Goal: Book appointment/travel/reservation

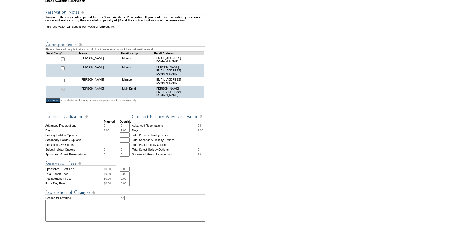
scroll to position [170, 0]
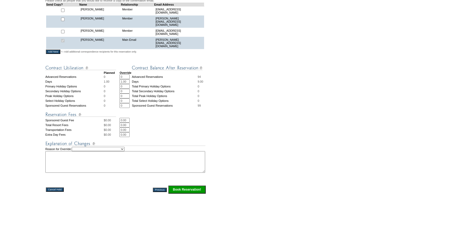
click at [182, 192] on input "Book Reservation!" at bounding box center [186, 190] width 37 height 8
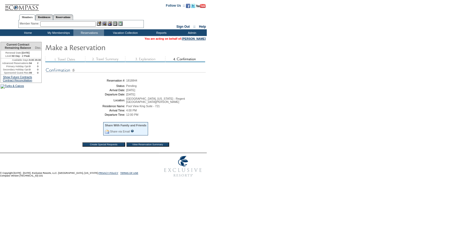
click at [156, 143] on input "View Reservation Summary" at bounding box center [148, 145] width 43 height 4
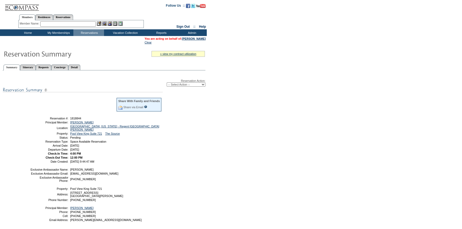
click at [184, 85] on select "-- Select Action -- Modify Reservation Dates Modify Reservation Cost Modify Occ…" at bounding box center [186, 84] width 39 height 4
select select "ConfirmRes"
click at [167, 83] on select "-- Select Action -- Modify Reservation Dates Modify Reservation Cost Modify Occ…" at bounding box center [186, 84] width 39 height 4
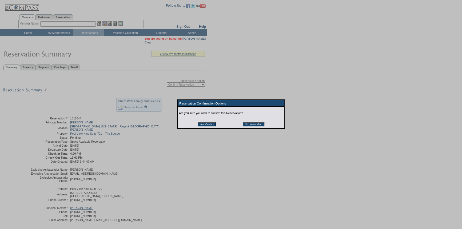
click at [210, 123] on input "Yes, Confirm" at bounding box center [207, 124] width 18 height 4
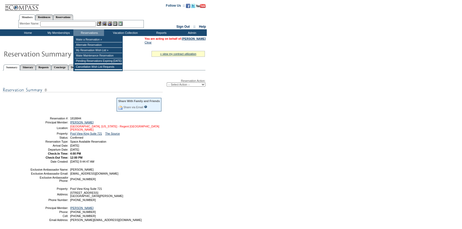
click at [100, 126] on link "[GEOGRAPHIC_DATA], [US_STATE] - Regent [GEOGRAPHIC_DATA][PERSON_NAME]" at bounding box center [114, 128] width 89 height 6
